Goal: Transaction & Acquisition: Purchase product/service

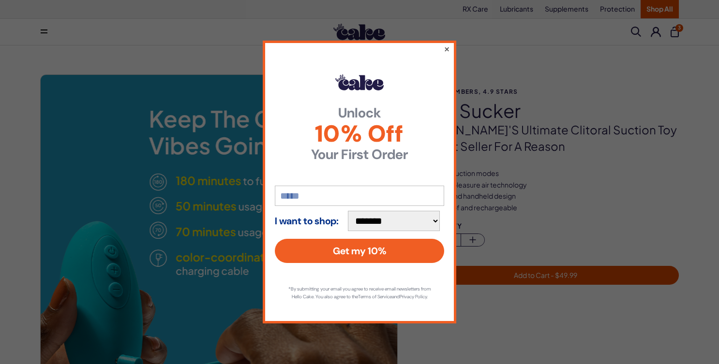
click at [444, 44] on button "×" at bounding box center [447, 49] width 6 height 12
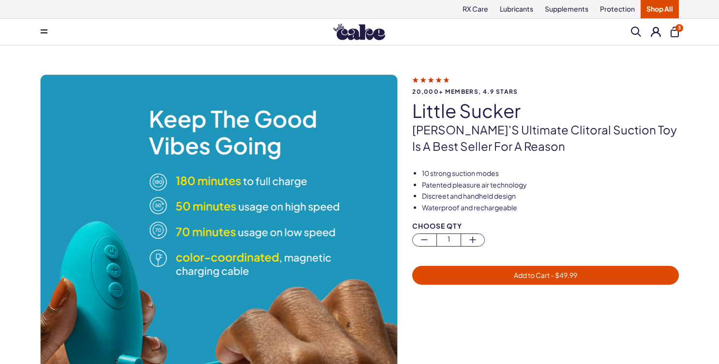
click at [681, 34] on div "Menu Search Clear All 3" at bounding box center [359, 31] width 697 height 19
click at [676, 34] on button "3" at bounding box center [675, 32] width 8 height 11
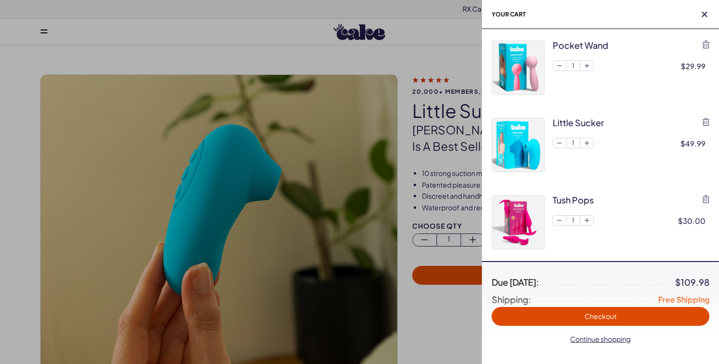
click at [521, 63] on img at bounding box center [518, 67] width 52 height 53
click at [563, 45] on div "pocket wand" at bounding box center [581, 45] width 56 height 12
click at [586, 45] on div "pocket wand" at bounding box center [581, 45] width 56 height 12
click at [603, 44] on div "pocket wand" at bounding box center [581, 45] width 56 height 12
click at [519, 53] on img at bounding box center [518, 67] width 52 height 53
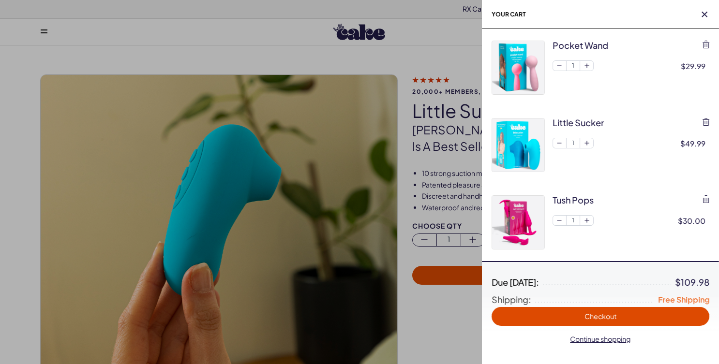
click at [401, 63] on div at bounding box center [359, 182] width 719 height 364
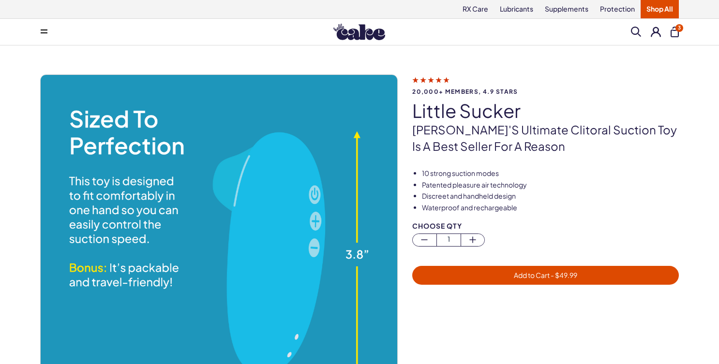
click at [636, 31] on span at bounding box center [636, 32] width 10 height 10
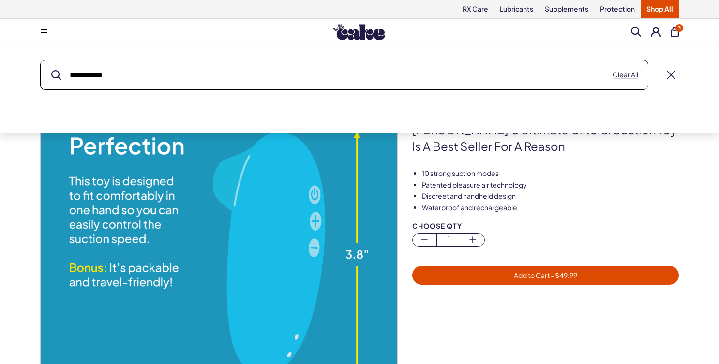
type input "**********"
click at [51, 70] on button "submit" at bounding box center [56, 75] width 10 height 10
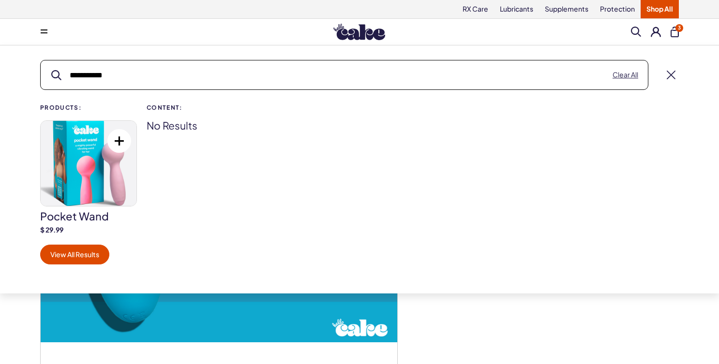
click at [96, 172] on img at bounding box center [89, 163] width 96 height 85
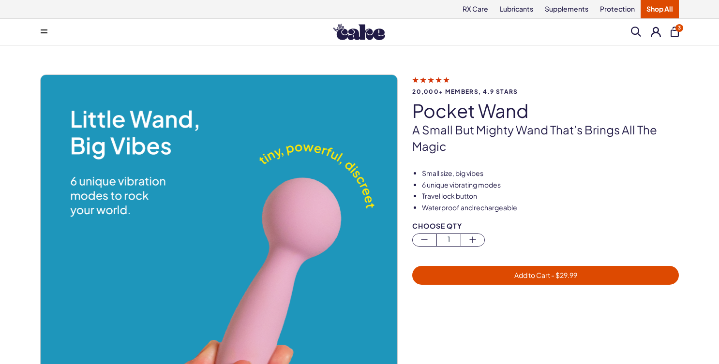
click at [679, 31] on button "3" at bounding box center [675, 32] width 8 height 11
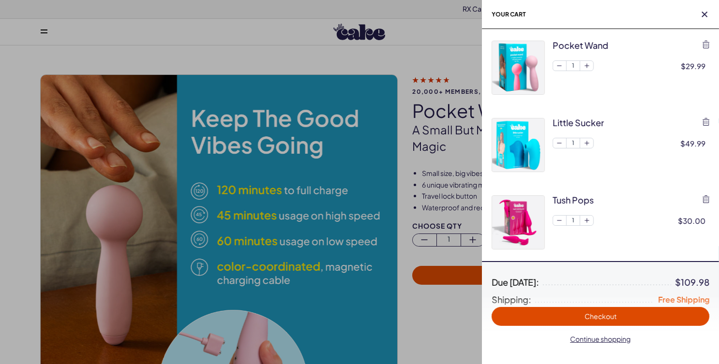
click at [679, 32] on div "pocket wand 1 $29.99" at bounding box center [601, 67] width 218 height 77
click at [426, 54] on div at bounding box center [359, 182] width 719 height 364
